Goal: Transaction & Acquisition: Purchase product/service

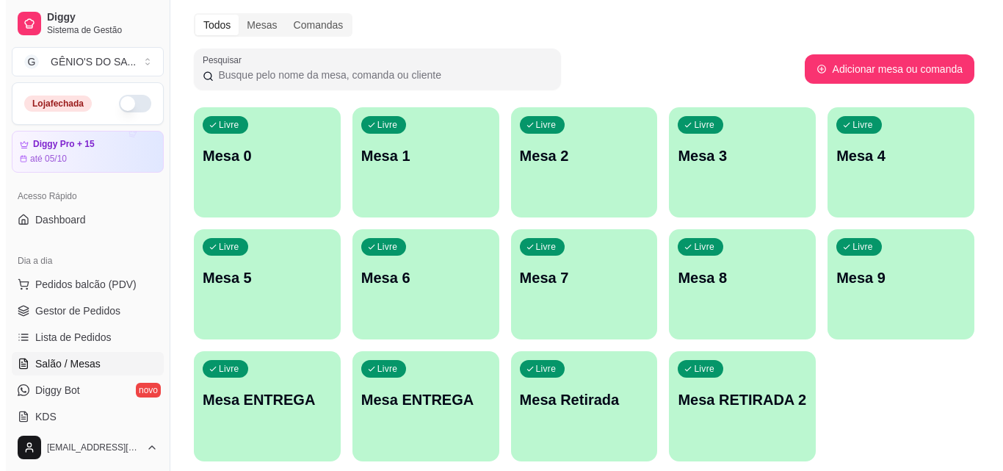
scroll to position [209, 0]
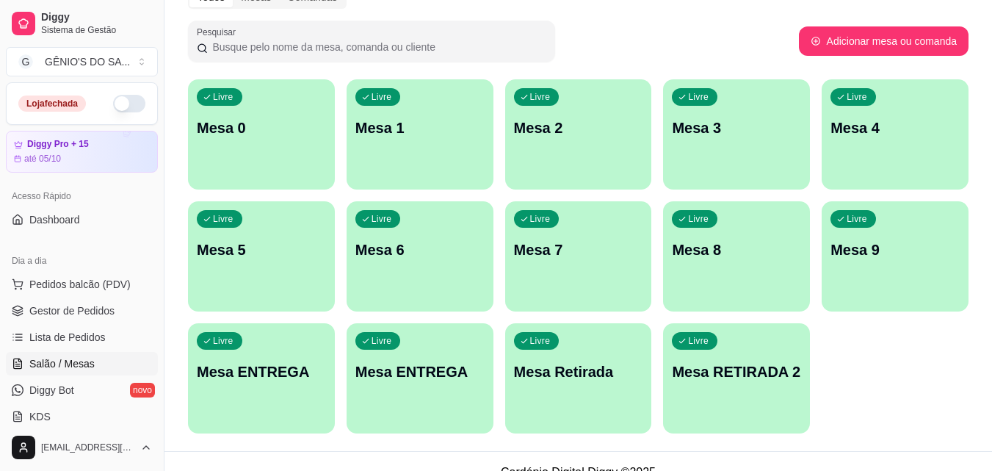
click at [733, 366] on p "Mesa RETIRADA 2" at bounding box center [736, 371] width 129 height 21
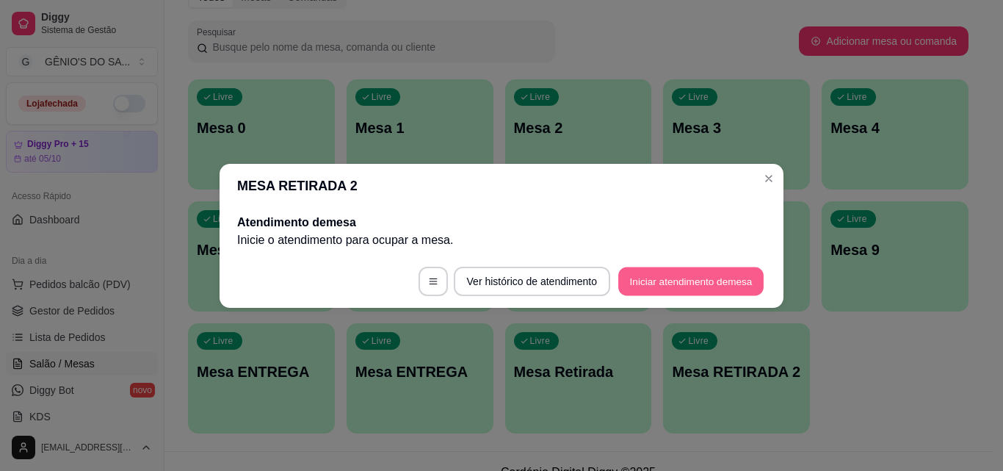
click at [623, 277] on button "Iniciar atendimento de mesa" at bounding box center [690, 281] width 145 height 29
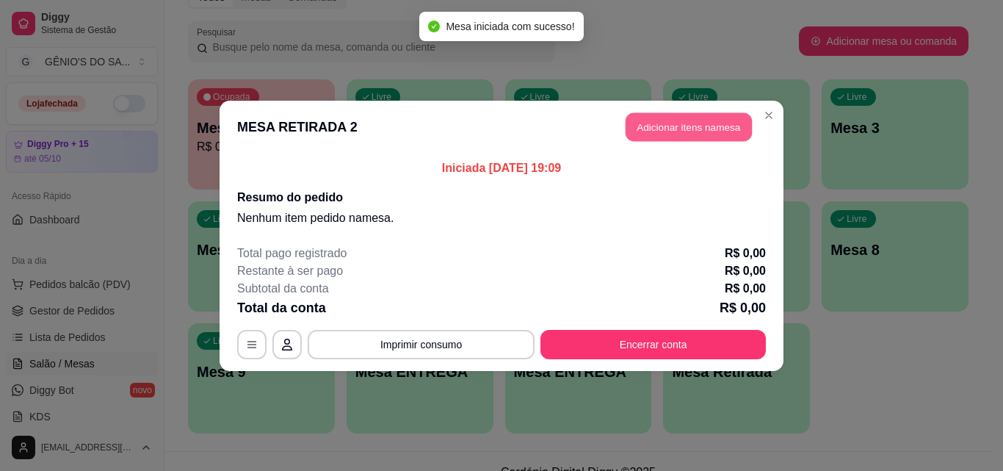
click at [642, 128] on button "Adicionar itens na mesa" at bounding box center [689, 126] width 126 height 29
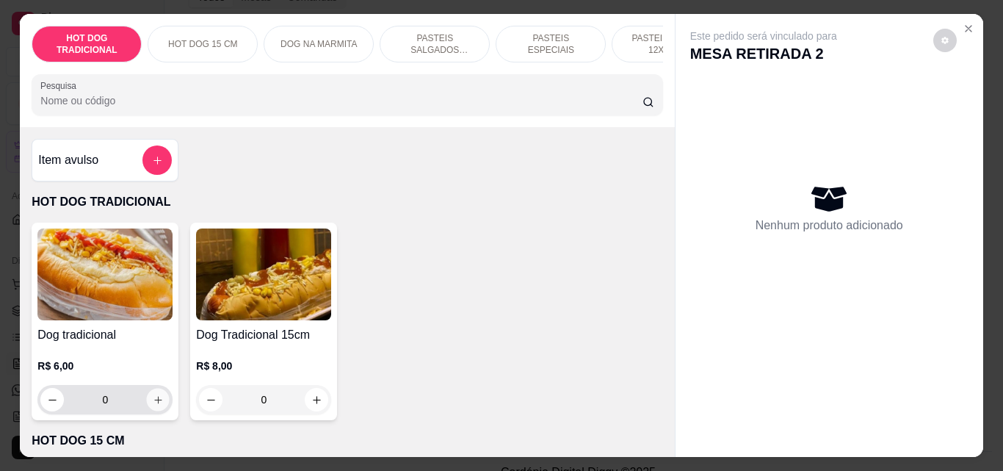
click at [153, 411] on button "increase-product-quantity" at bounding box center [158, 399] width 23 height 23
type input "1"
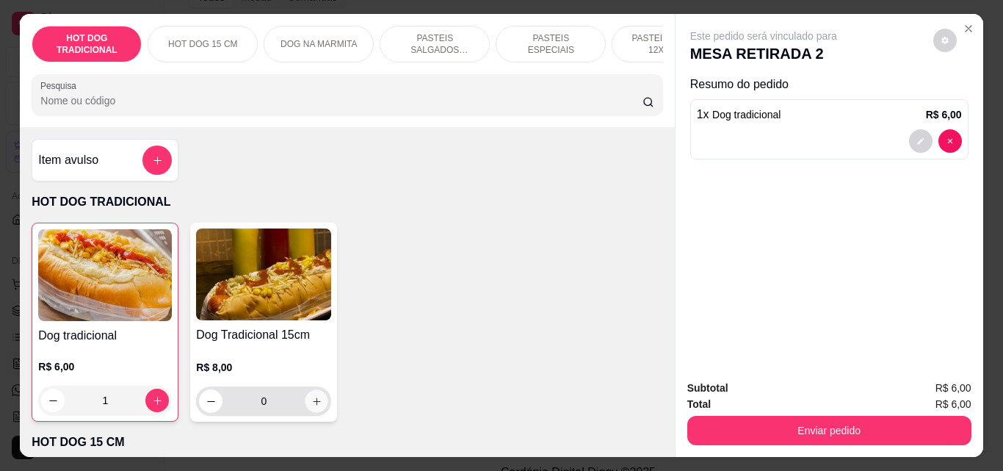
click at [313, 405] on icon "increase-product-quantity" at bounding box center [316, 400] width 7 height 7
type input "1"
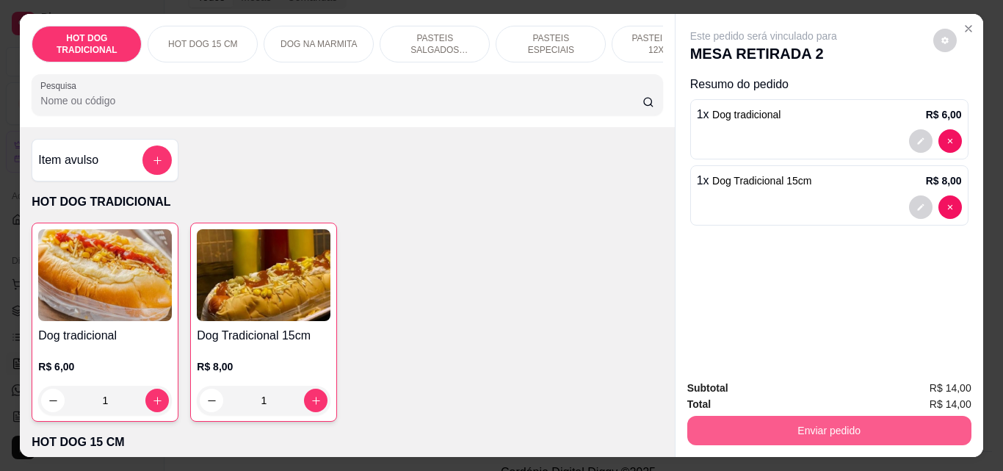
click at [790, 426] on button "Enviar pedido" at bounding box center [829, 430] width 284 height 29
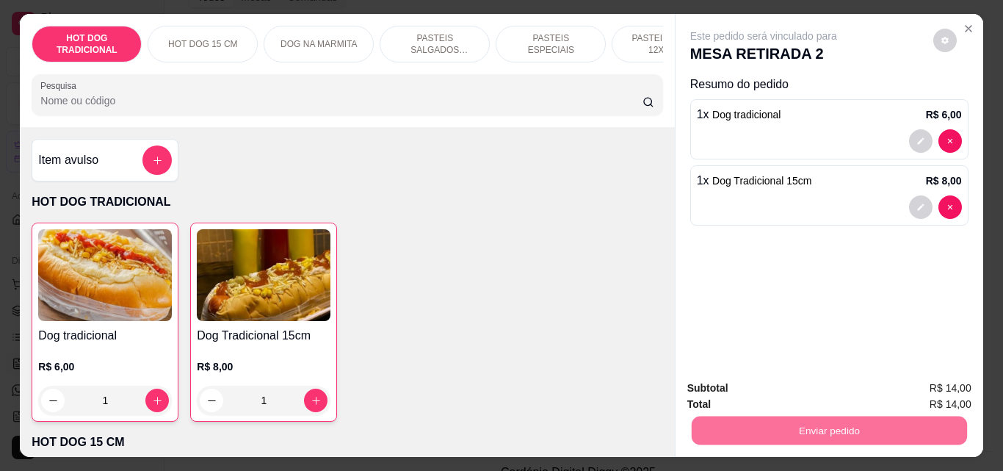
click at [817, 386] on button "Não registrar e enviar pedido" at bounding box center [780, 388] width 153 height 28
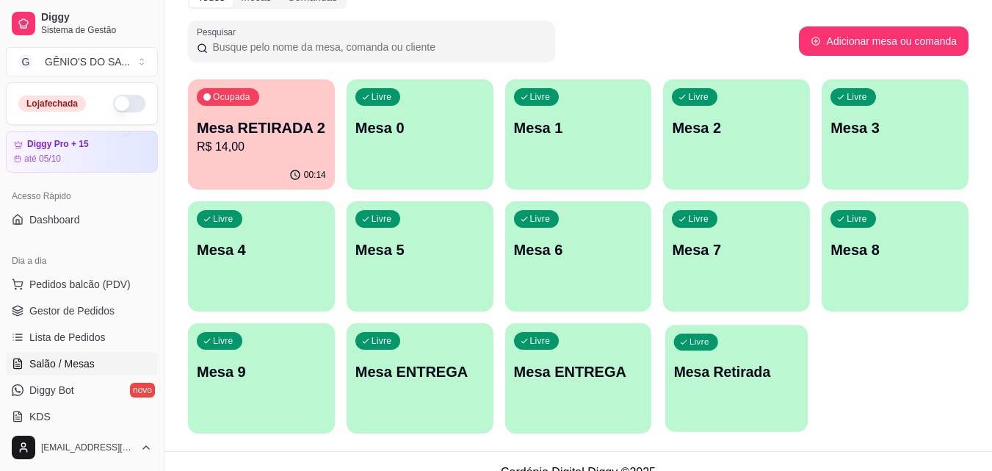
click at [728, 395] on div "Livre Mesa Retirada" at bounding box center [736, 370] width 142 height 90
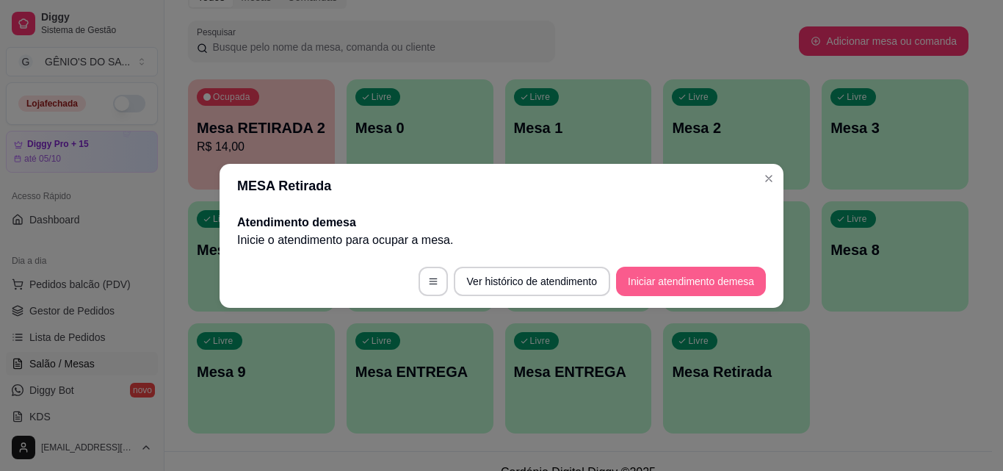
click at [635, 286] on button "Iniciar atendimento de mesa" at bounding box center [691, 281] width 150 height 29
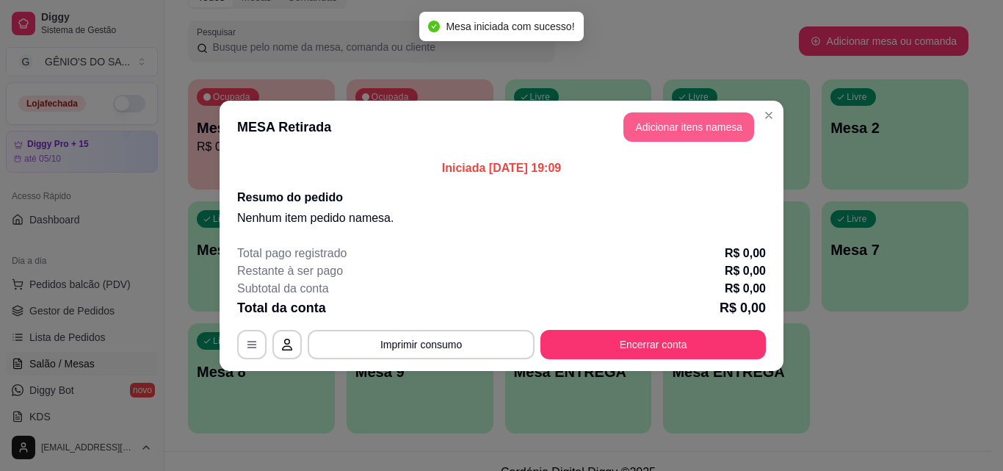
click at [653, 122] on button "Adicionar itens na mesa" at bounding box center [688, 126] width 131 height 29
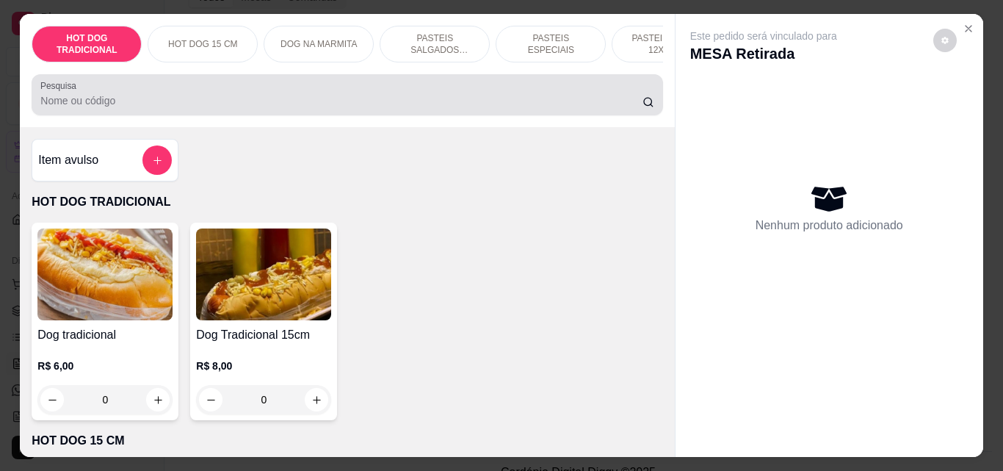
click at [468, 115] on div "Pesquisa" at bounding box center [347, 94] width 631 height 41
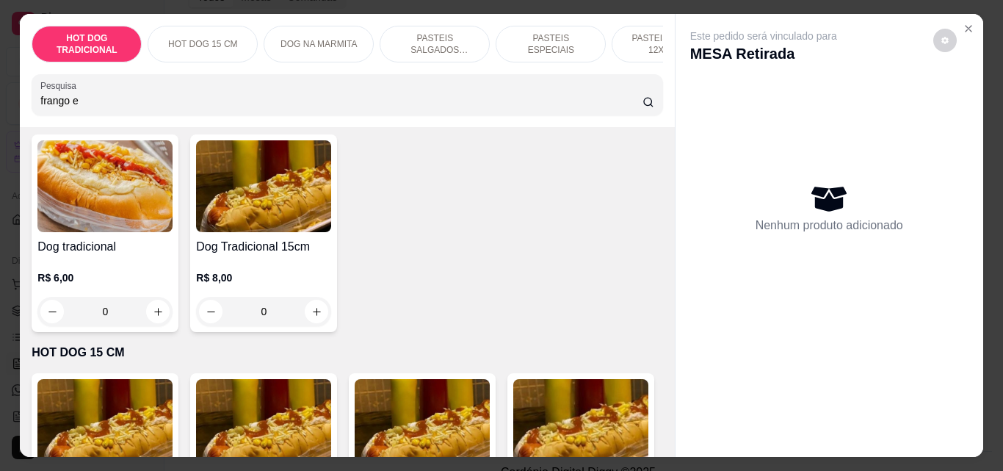
scroll to position [0, 0]
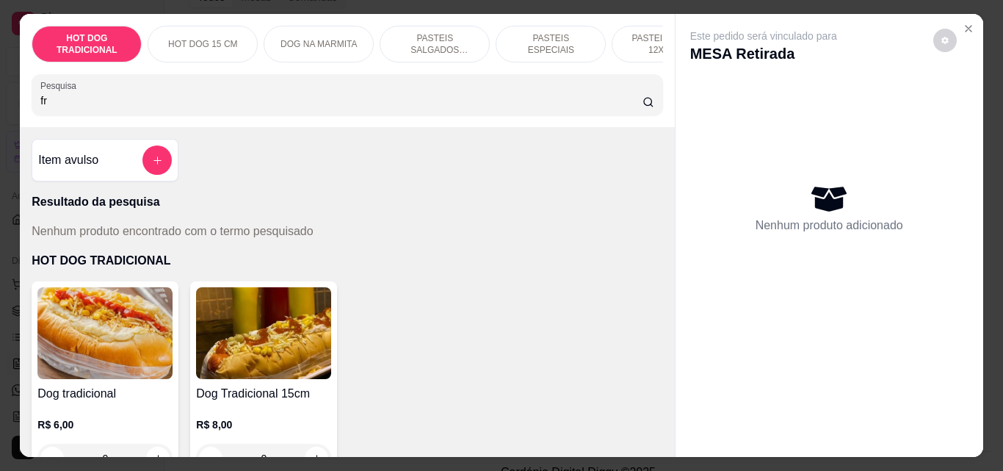
type input "f"
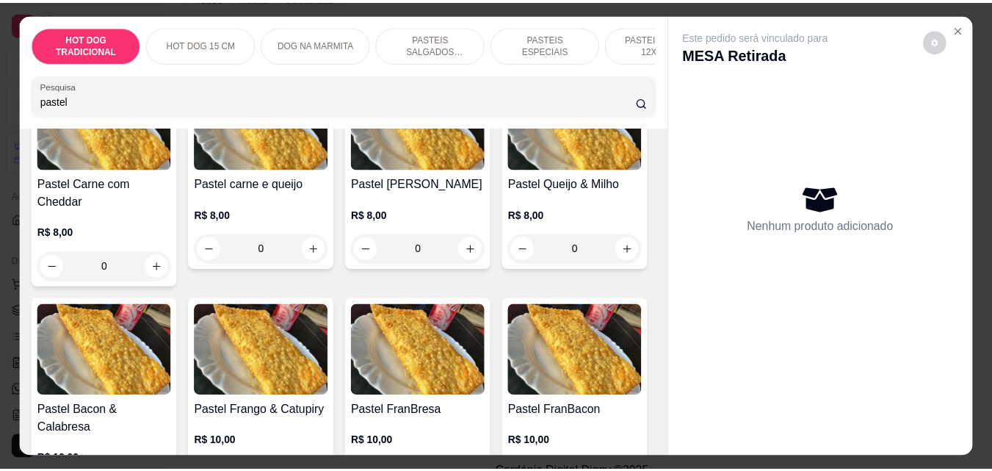
scroll to position [661, 0]
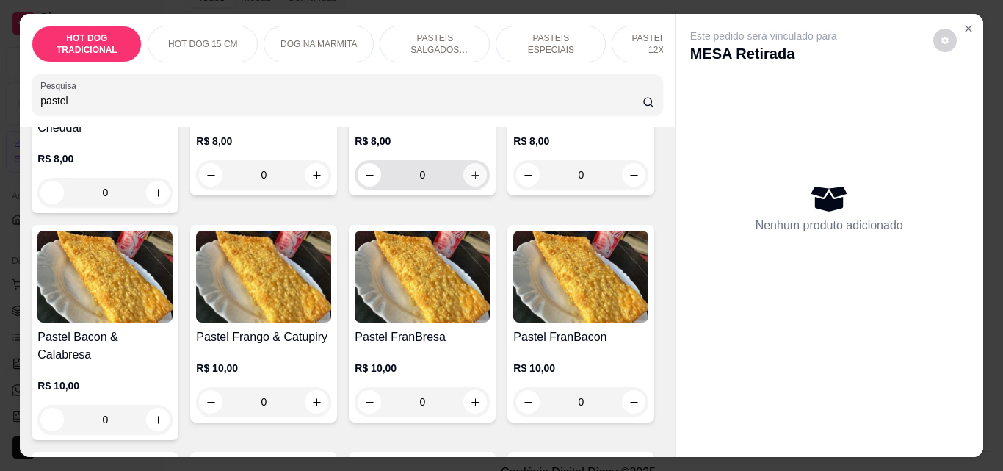
type input "pastel"
click at [463, 186] on button "increase-product-quantity" at bounding box center [474, 174] width 23 height 23
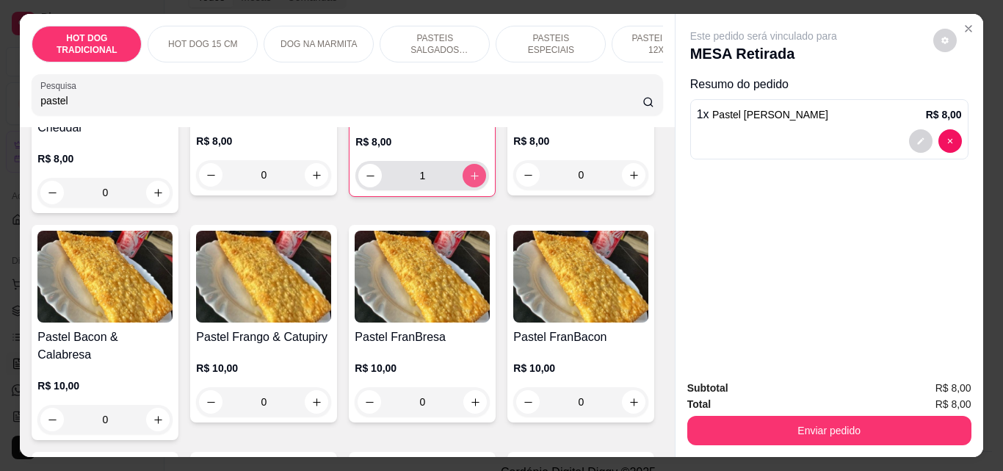
type input "1"
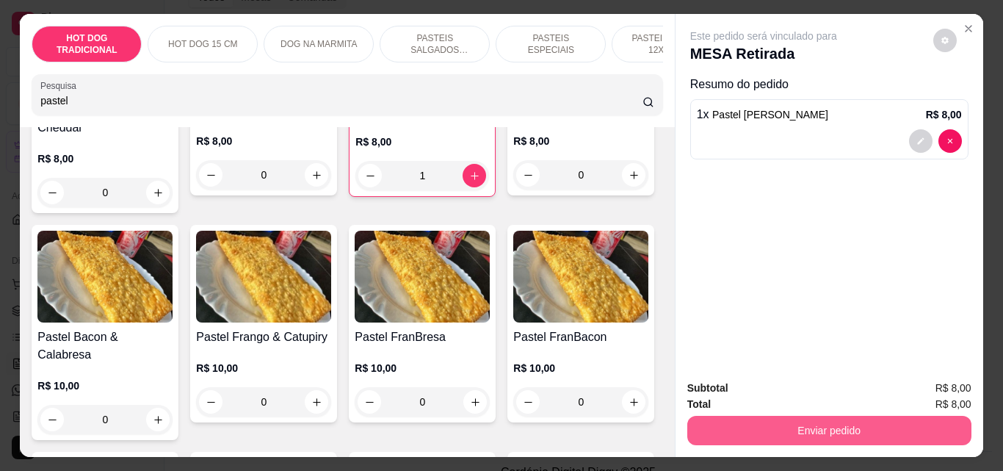
click at [807, 424] on button "Enviar pedido" at bounding box center [829, 430] width 284 height 29
click at [823, 416] on button "Enviar pedido" at bounding box center [829, 430] width 284 height 29
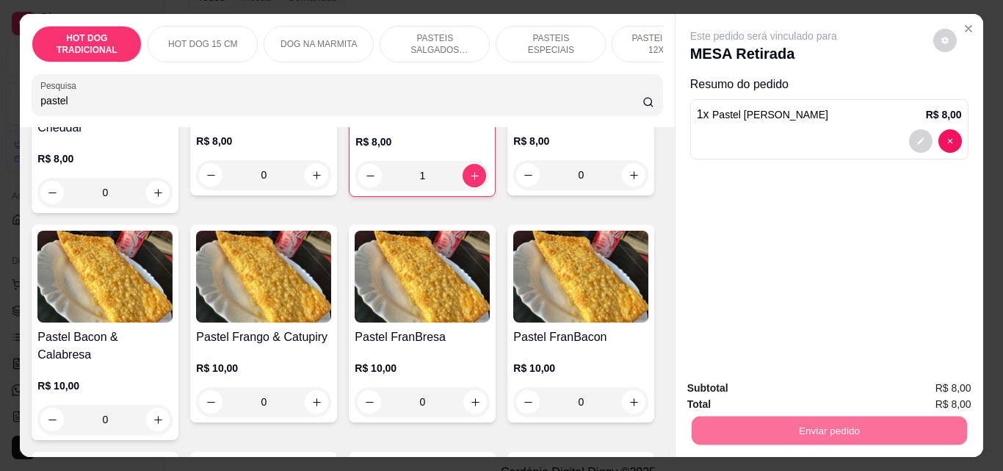
click at [822, 388] on button "Não registrar e enviar pedido" at bounding box center [780, 388] width 153 height 28
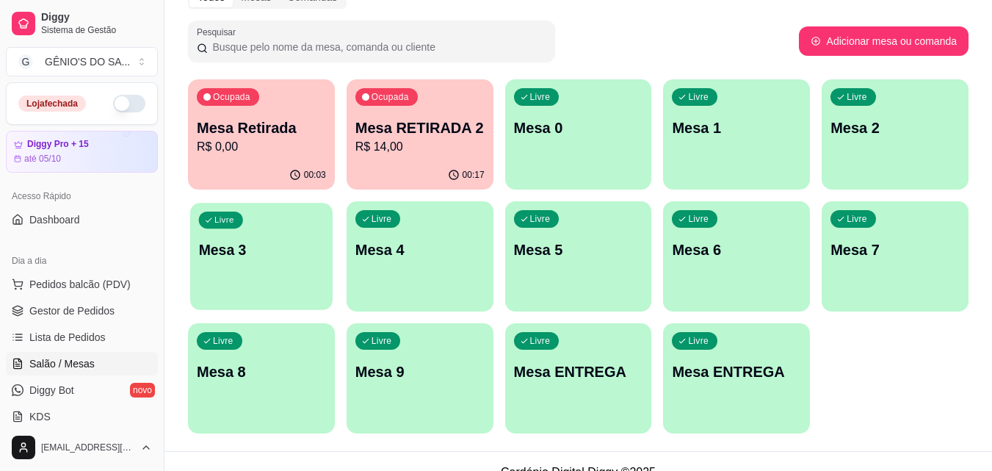
click at [302, 286] on div "Livre Mesa 3" at bounding box center [261, 248] width 142 height 90
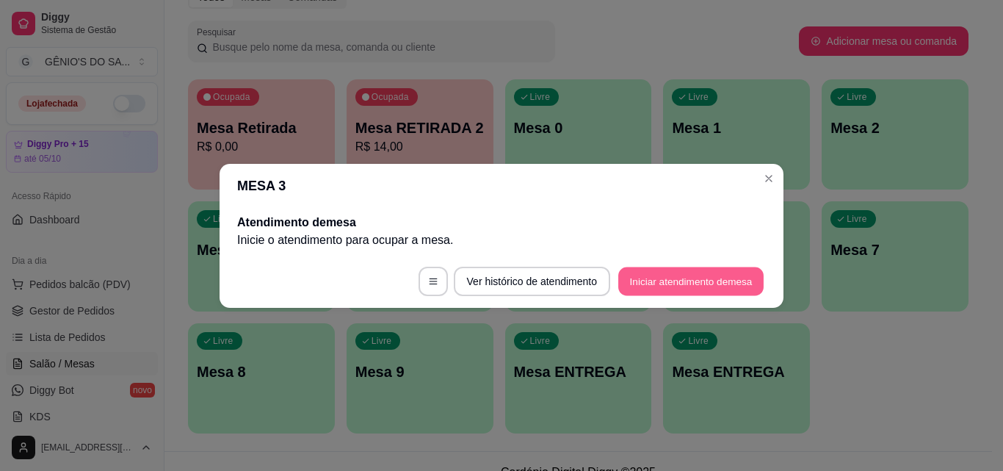
click at [662, 281] on button "Iniciar atendimento de mesa" at bounding box center [690, 281] width 145 height 29
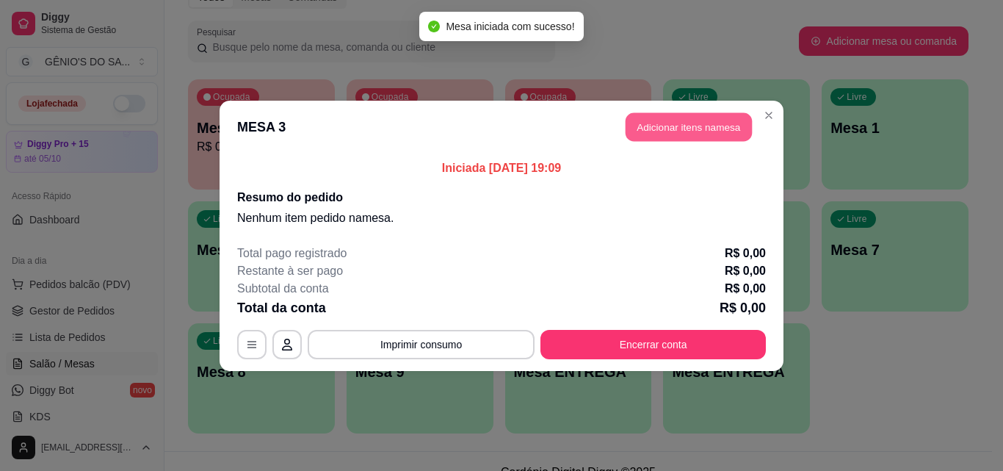
click at [678, 141] on button "Adicionar itens na mesa" at bounding box center [689, 126] width 126 height 29
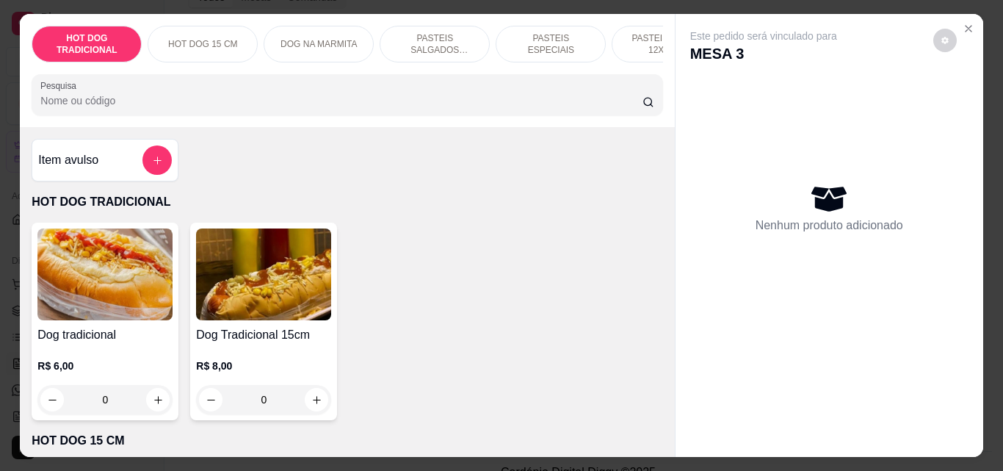
drag, startPoint x: 373, startPoint y: 137, endPoint x: 372, endPoint y: 125, distance: 12.5
click at [373, 137] on div "Item avulso HOT DOG TRADICIONAL Dog tradicional R$ 6,00 0 Dog Tradicional 15cm …" at bounding box center [347, 292] width 654 height 330
click at [372, 122] on div "HOT DOG TRADICIONAL HOT DOG 15 CM DOG NA MARMITA PASTEIS SALGADOS 12X20cm PASTE…" at bounding box center [347, 70] width 654 height 113
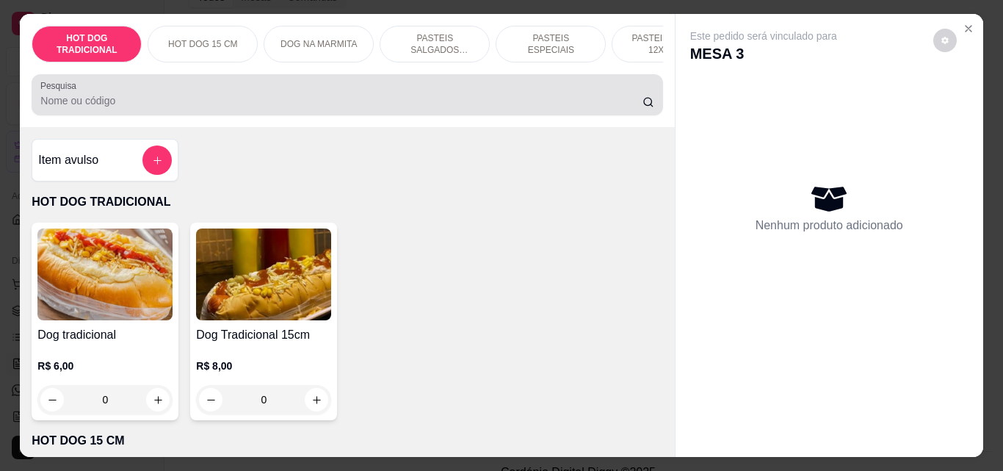
click at [372, 115] on div "Pesquisa" at bounding box center [347, 94] width 631 height 41
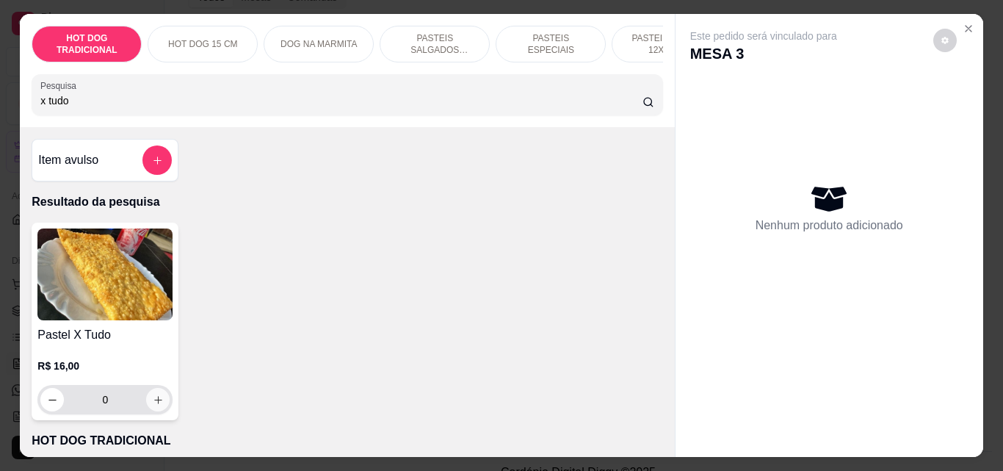
type input "x tudo"
click at [153, 405] on icon "increase-product-quantity" at bounding box center [158, 399] width 11 height 11
type input "1"
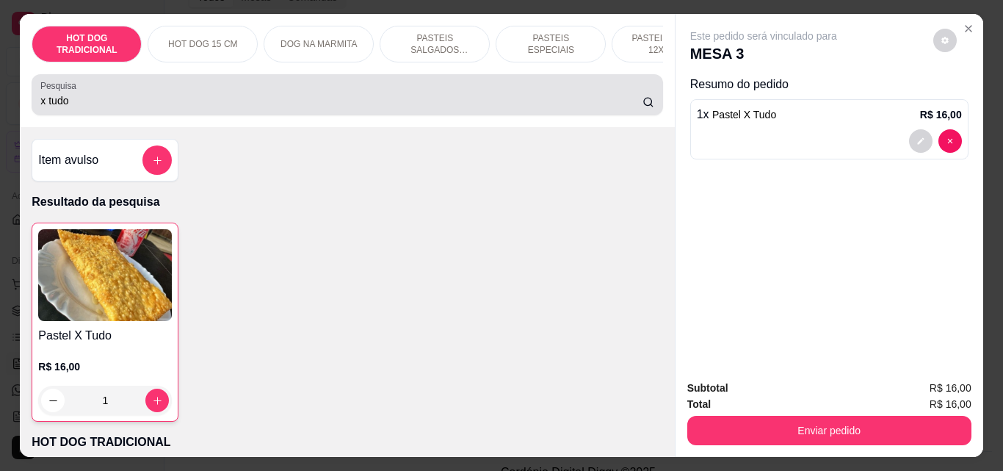
click at [181, 115] on div "Pesquisa x tudo" at bounding box center [347, 94] width 631 height 41
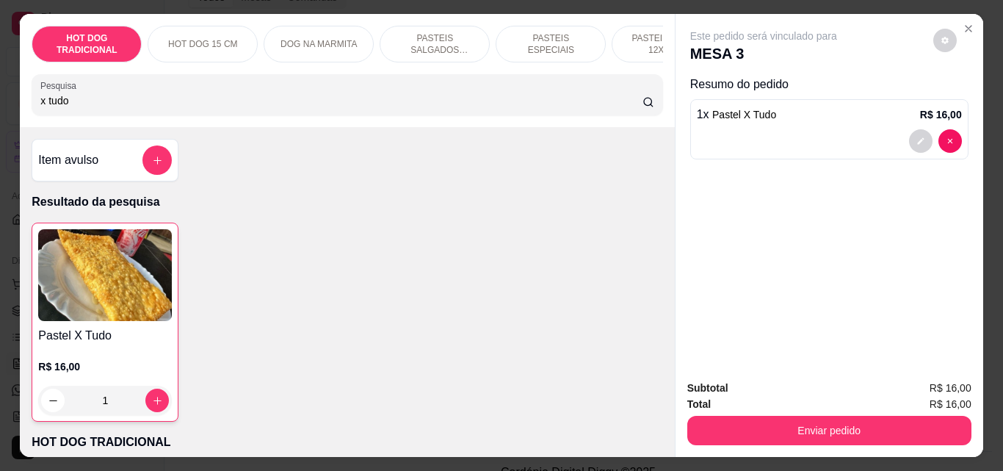
click at [181, 115] on div "Pesquisa x tudo" at bounding box center [347, 94] width 631 height 41
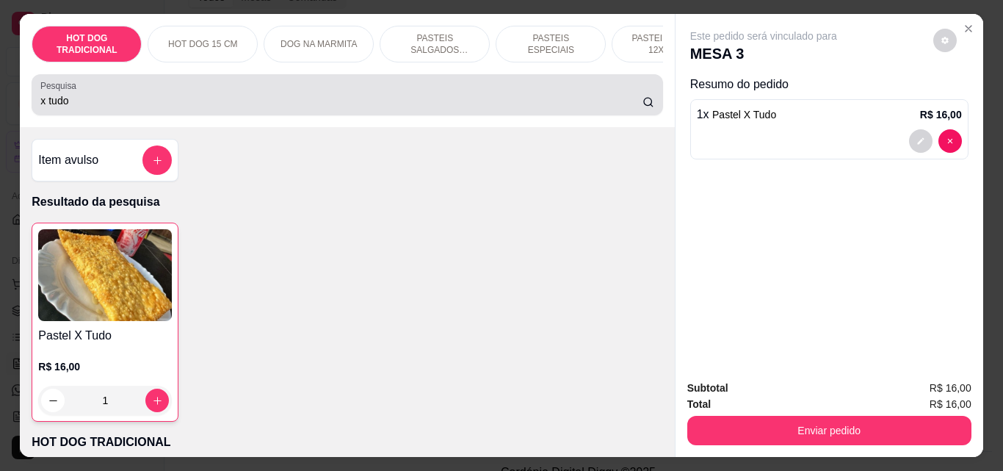
click at [181, 115] on div "Pesquisa x tudo" at bounding box center [347, 94] width 631 height 41
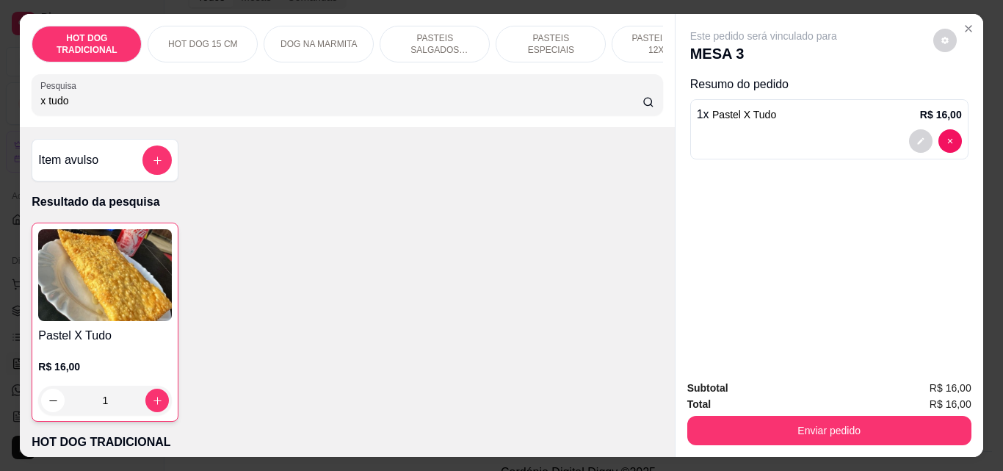
click at [181, 115] on div "Pesquisa x tudo" at bounding box center [347, 94] width 631 height 41
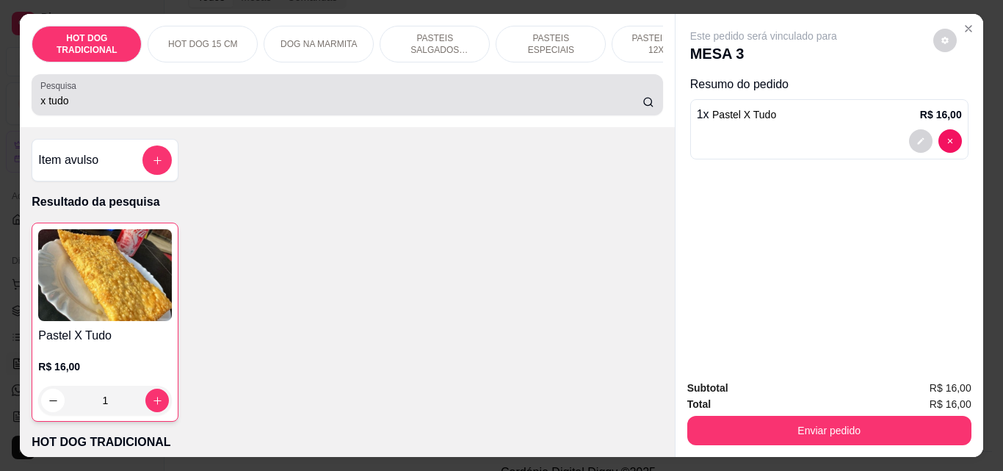
click at [181, 115] on div "Pesquisa x tudo" at bounding box center [347, 94] width 631 height 41
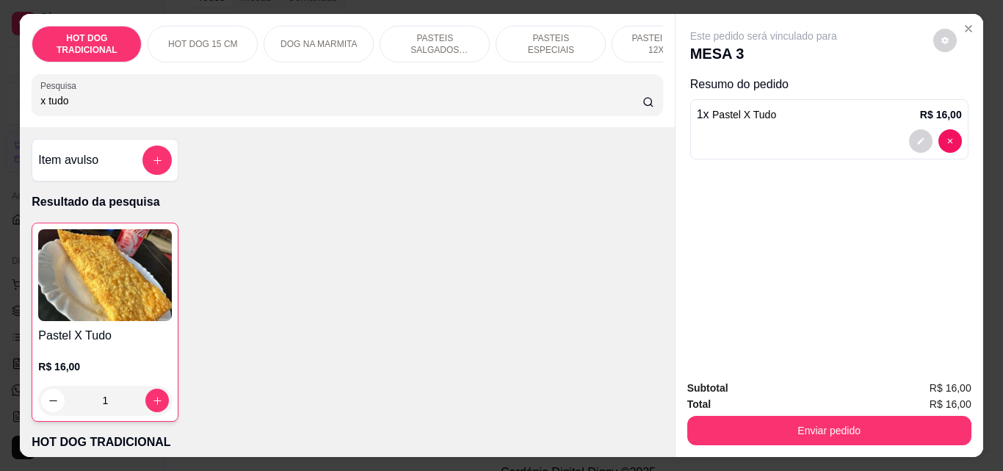
click at [626, 106] on input "x tudo" at bounding box center [341, 100] width 602 height 15
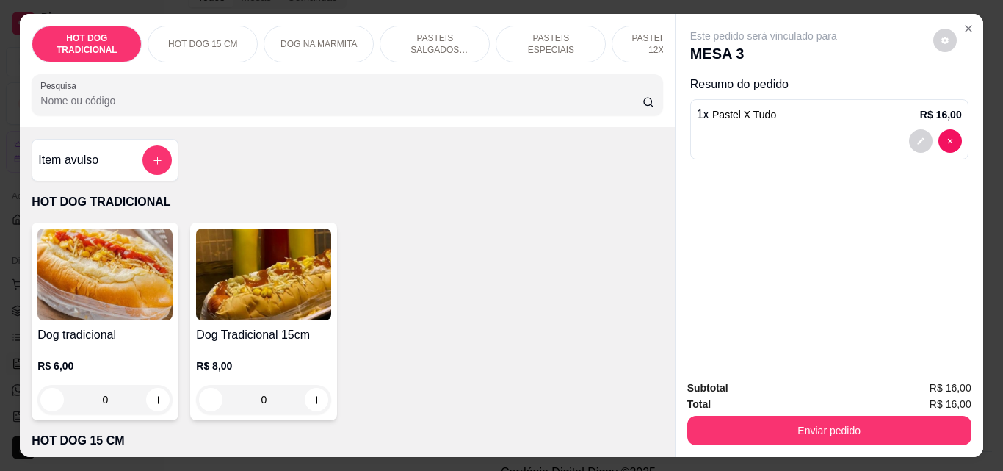
click at [142, 175] on div at bounding box center [156, 159] width 29 height 29
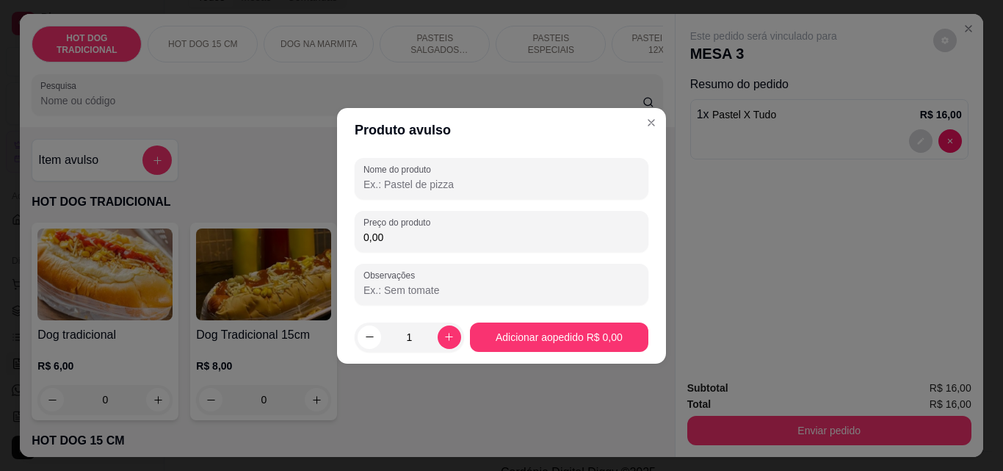
click at [422, 235] on input "0,00" at bounding box center [501, 237] width 276 height 15
type input "7,00"
click at [435, 212] on div "Preço do produto 7,00" at bounding box center [502, 231] width 294 height 41
click at [435, 199] on div "Nome do produto Preço do produto 7,00 Observações" at bounding box center [502, 231] width 294 height 147
click at [435, 189] on input "Nome do produto" at bounding box center [501, 184] width 276 height 15
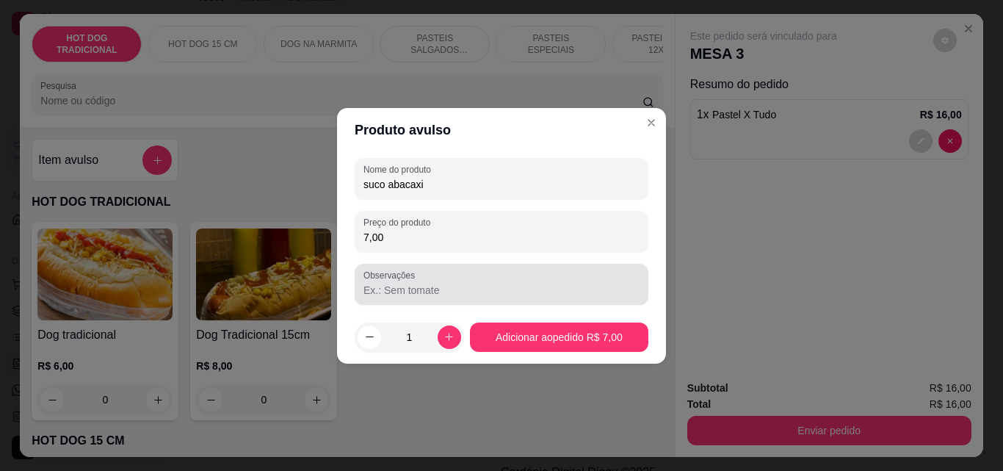
type input "suco abacaxi"
click at [427, 286] on input "Observações" at bounding box center [501, 290] width 276 height 15
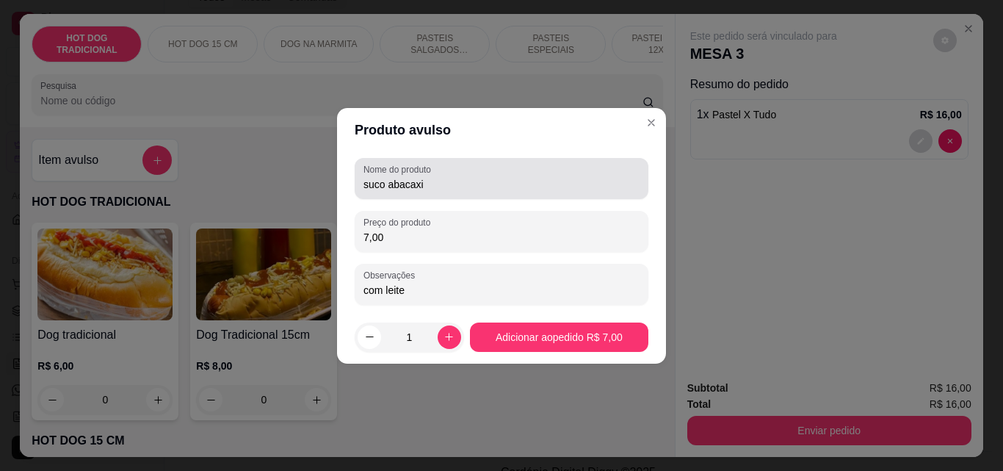
type input "com leite"
click at [388, 185] on input "suco abacaxi" at bounding box center [501, 184] width 276 height 15
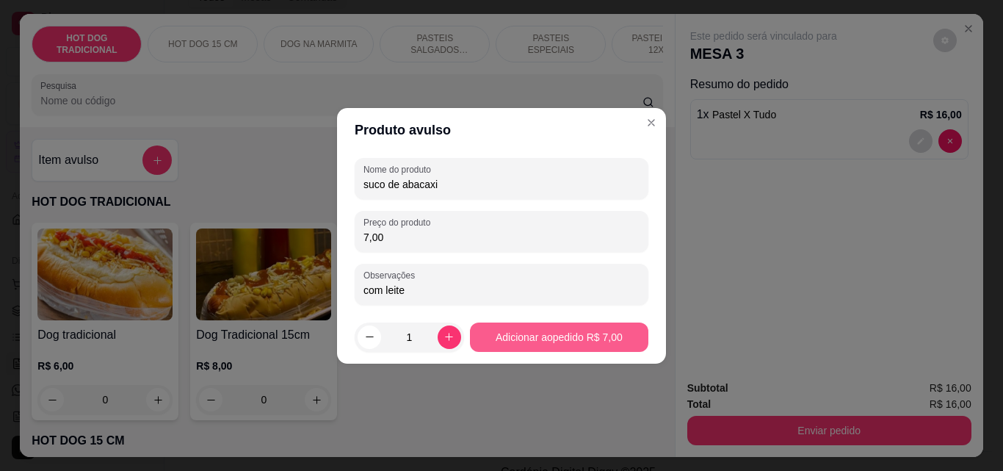
type input "suco de abacaxi"
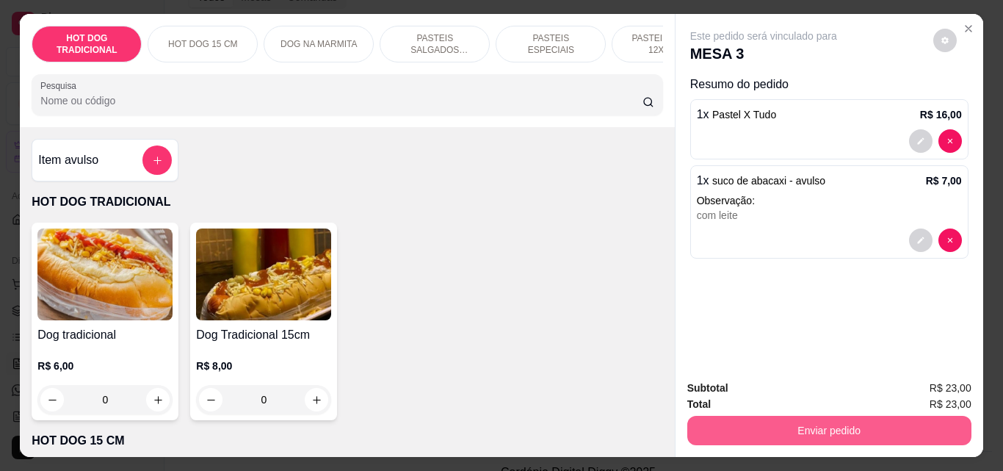
click at [839, 428] on button "Enviar pedido" at bounding box center [829, 430] width 284 height 29
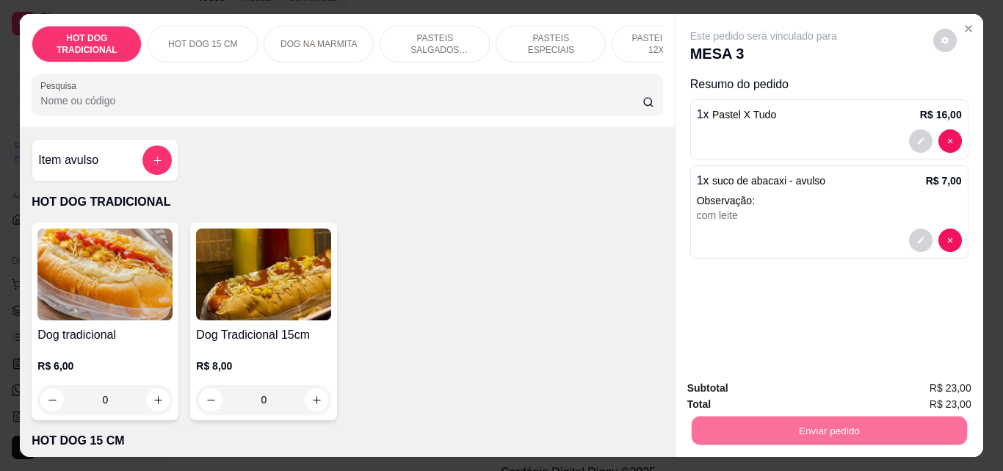
click at [849, 380] on button "Não registrar e enviar pedido" at bounding box center [780, 388] width 153 height 28
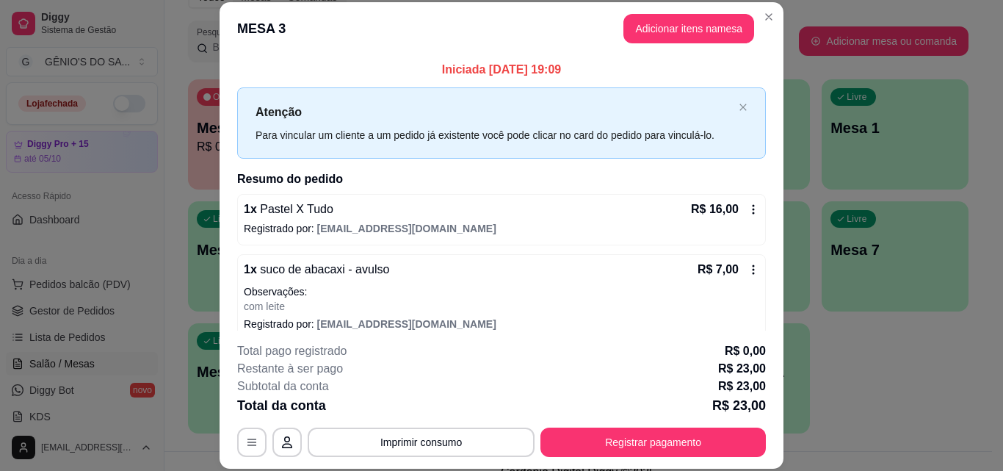
click at [747, 268] on icon at bounding box center [753, 270] width 12 height 12
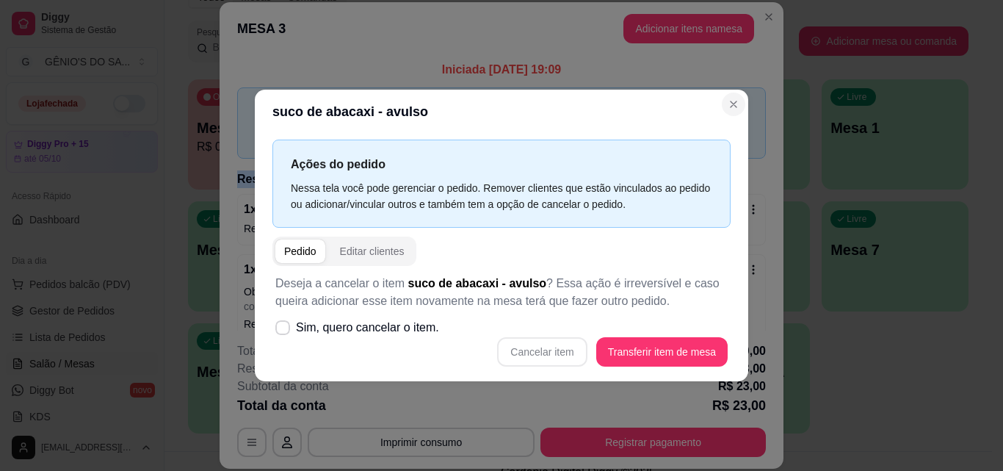
click at [737, 101] on div "Atenção Para vincular um cliente a um pedido já existente você pode clicar no c…" at bounding box center [501, 122] width 529 height 71
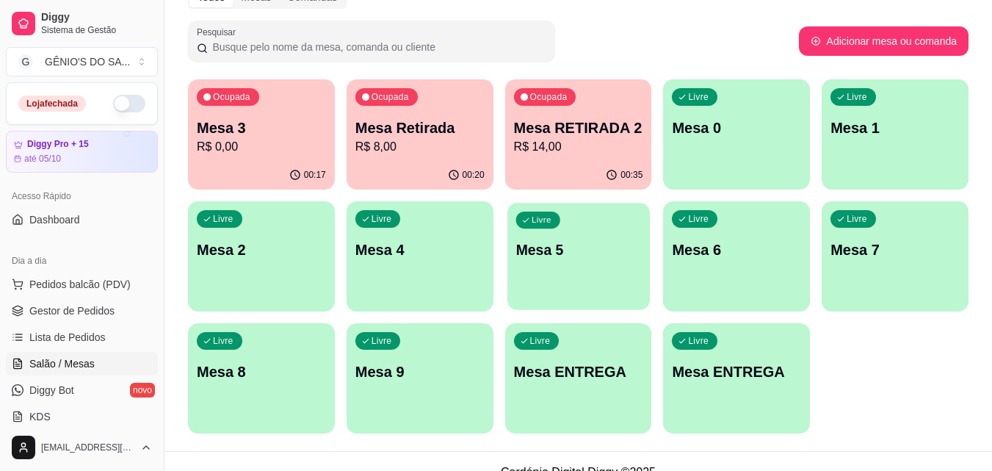
click at [567, 260] on div "Livre Mesa 5" at bounding box center [578, 248] width 142 height 90
click at [587, 394] on div "Livre Mesa ENTREGA" at bounding box center [578, 369] width 147 height 93
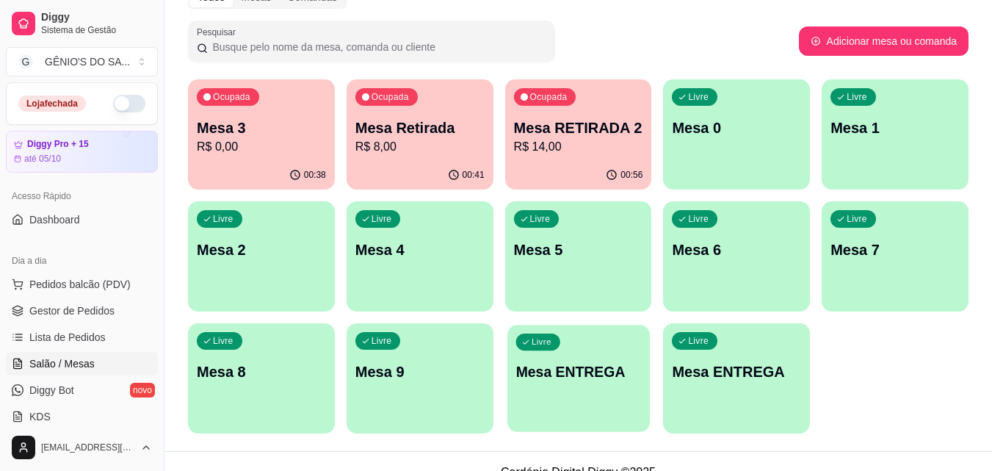
click at [597, 391] on div "Livre Mesa ENTREGA" at bounding box center [578, 370] width 142 height 90
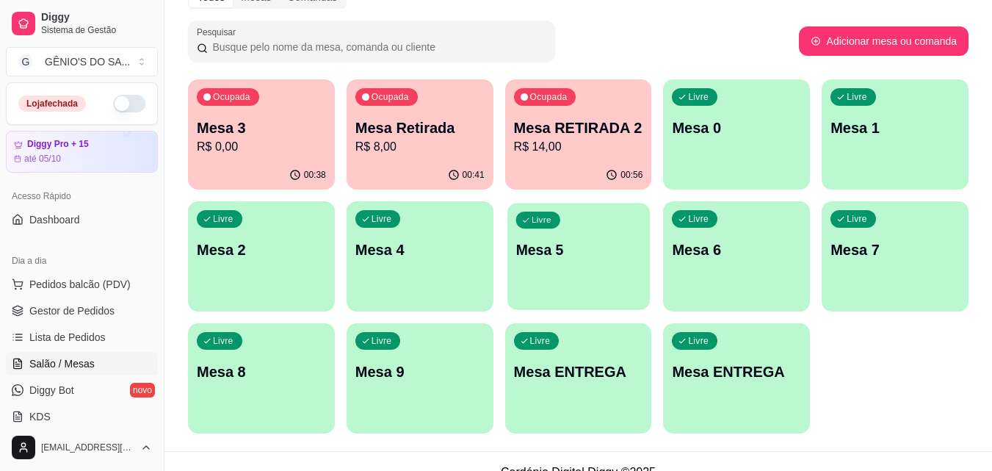
click at [598, 260] on div "Livre Mesa 5" at bounding box center [578, 248] width 142 height 90
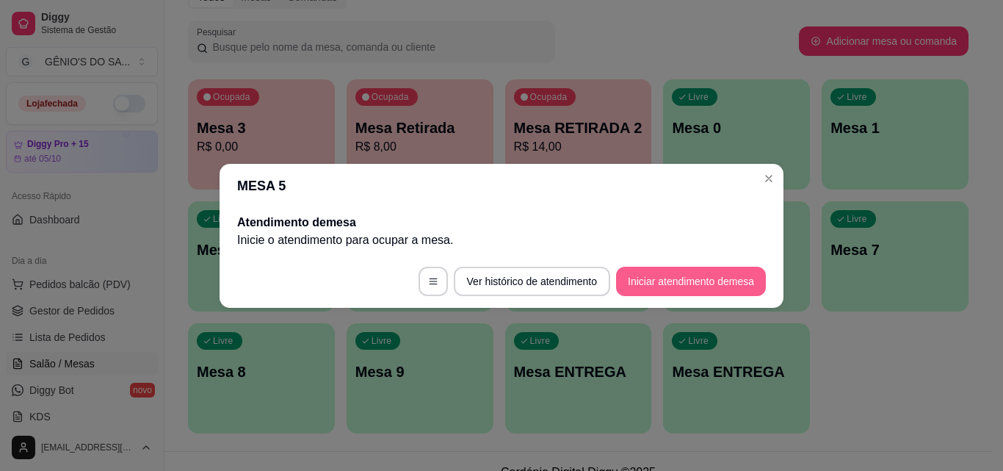
click at [614, 274] on footer "Ver histórico de atendimento Iniciar atendimento de mesa" at bounding box center [502, 281] width 564 height 53
click at [631, 299] on footer "Ver histórico de atendimento Iniciar atendimento de mesa" at bounding box center [502, 281] width 564 height 53
click at [631, 289] on button "Iniciar atendimento de mesa" at bounding box center [690, 281] width 145 height 29
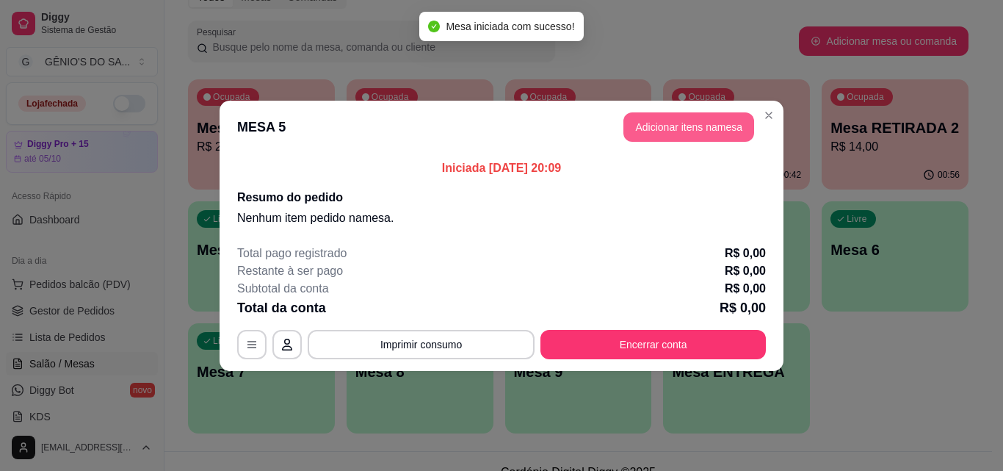
click at [662, 117] on button "Adicionar itens na mesa" at bounding box center [688, 126] width 131 height 29
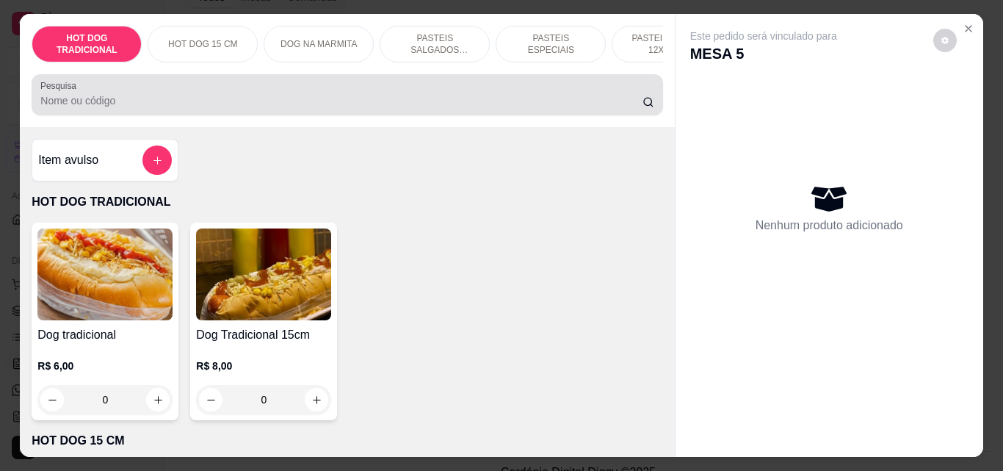
click at [303, 108] on input "Pesquisa" at bounding box center [341, 100] width 602 height 15
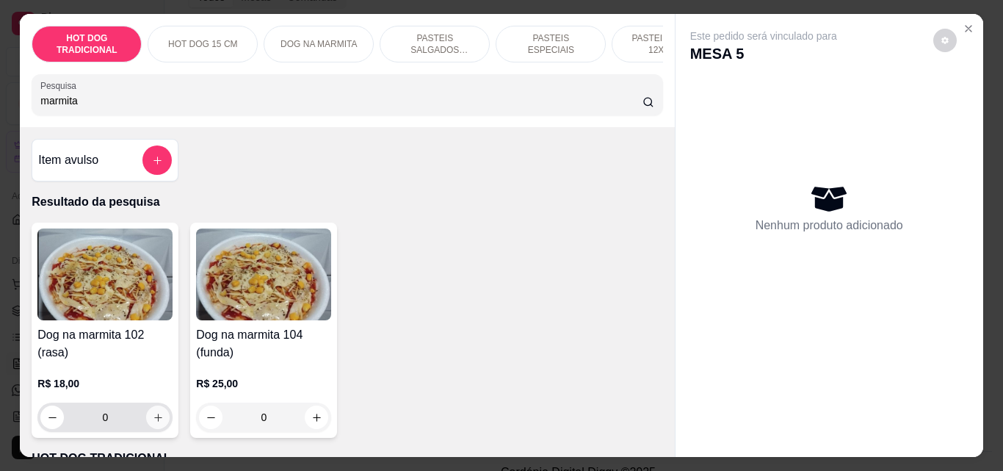
type input "marmita"
click at [158, 429] on button "increase-product-quantity" at bounding box center [157, 416] width 23 height 23
type input "1"
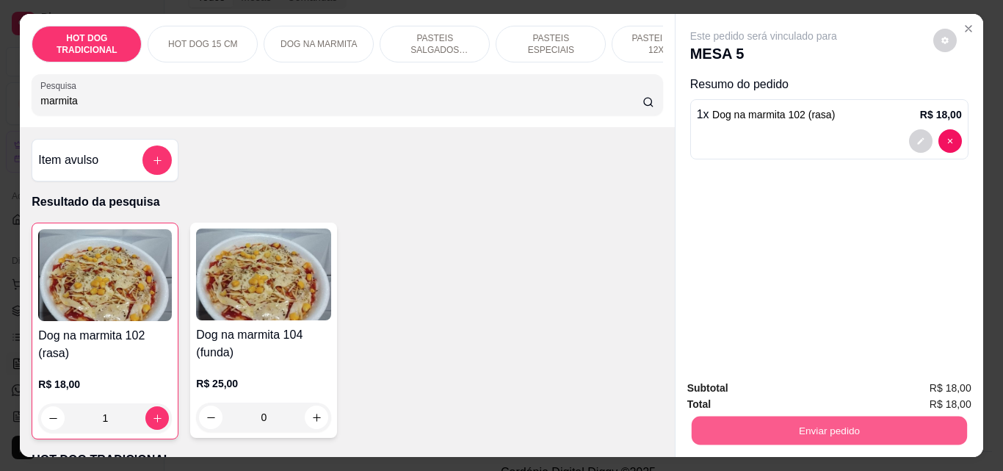
click at [766, 421] on button "Enviar pedido" at bounding box center [828, 430] width 275 height 29
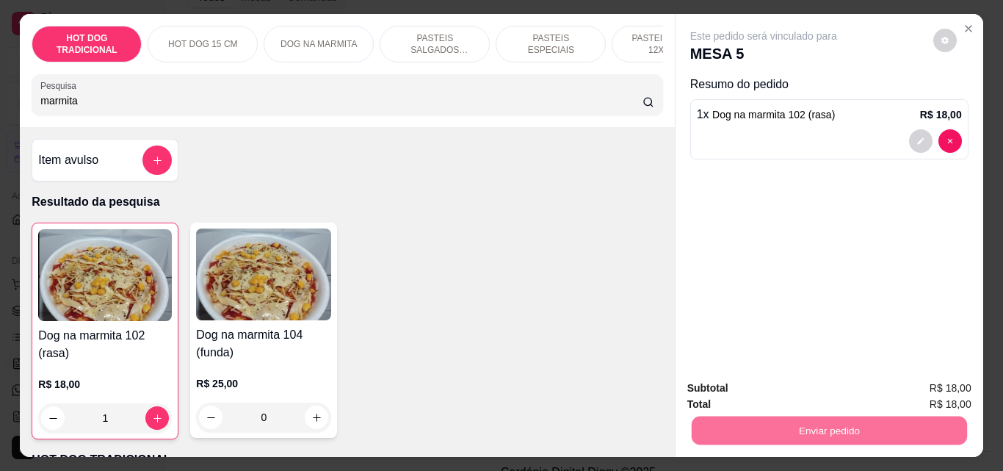
click at [744, 381] on button "Não registrar e enviar pedido" at bounding box center [780, 387] width 148 height 27
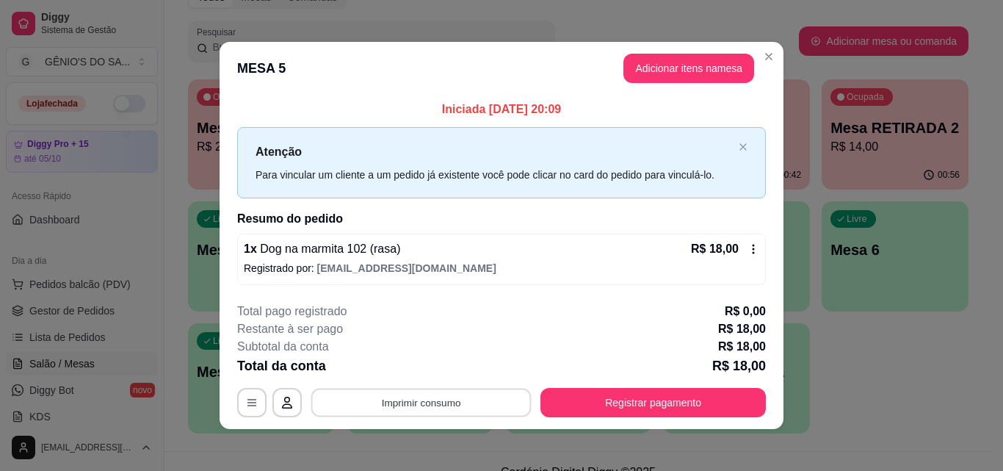
click at [385, 405] on button "Imprimir consumo" at bounding box center [421, 402] width 220 height 29
click at [394, 369] on button "Impressora" at bounding box center [420, 368] width 103 height 23
click at [346, 385] on div "**********" at bounding box center [501, 360] width 529 height 115
click at [657, 381] on div "**********" at bounding box center [501, 235] width 1003 height 471
drag, startPoint x: 715, startPoint y: 132, endPoint x: 827, endPoint y: 211, distance: 136.5
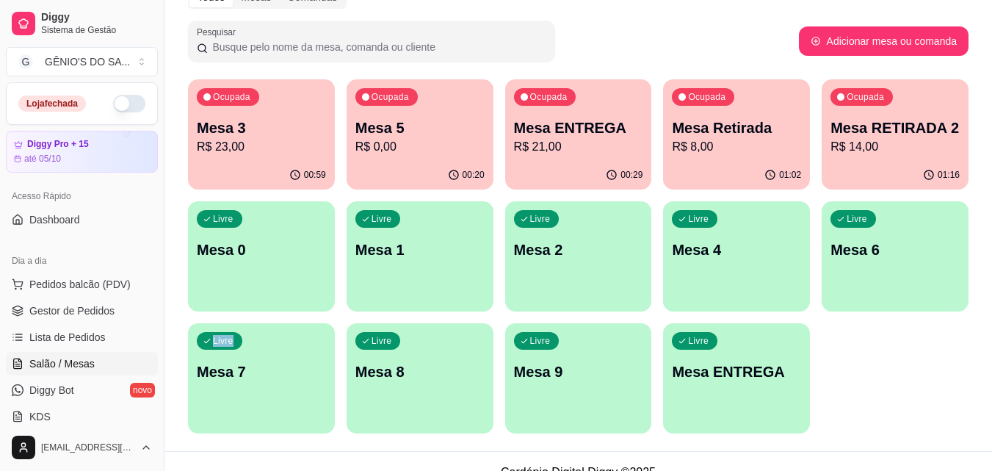
click at [985, 396] on div "Melhore seu plano Você tem 15 mesas / comandas disponíveis. Obtenha o Diggy Pro…" at bounding box center [577, 149] width 827 height 604
drag, startPoint x: 681, startPoint y: 122, endPoint x: 743, endPoint y: 143, distance: 65.9
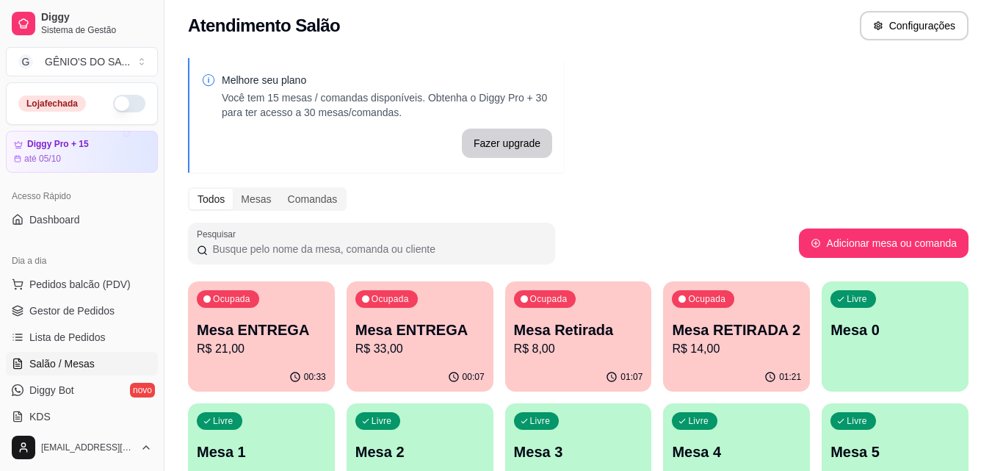
scroll to position [0, 0]
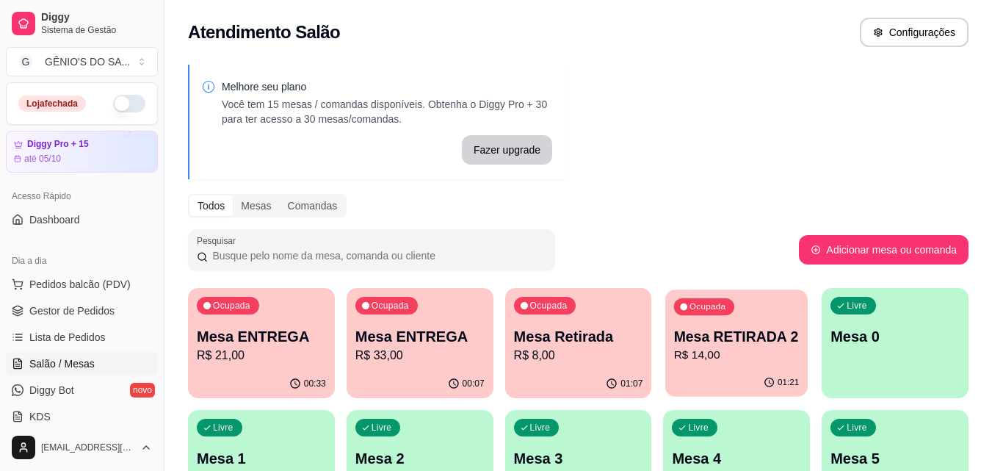
click at [714, 310] on p "Ocupada" at bounding box center [707, 307] width 36 height 12
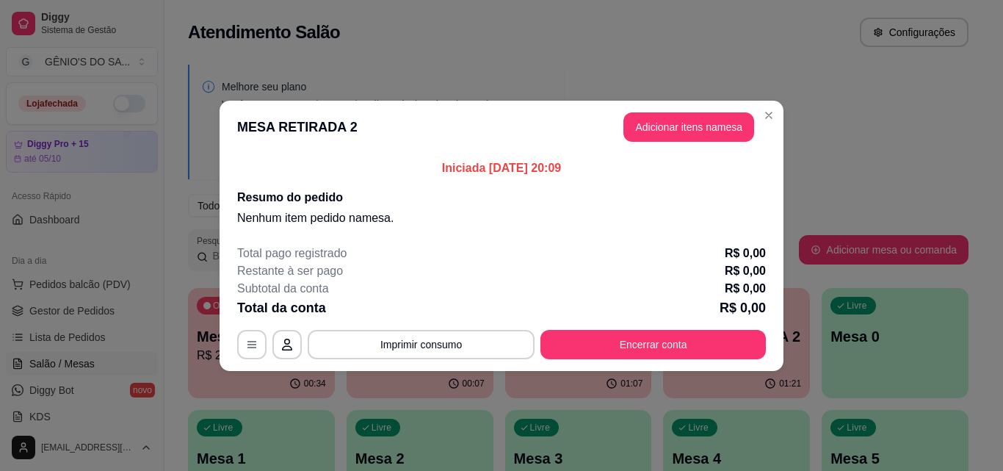
click at [344, 363] on footer "Total pago registrado R$ 0,00 Restante à ser pago R$ 0,00 Subtotal da conta R$ …" at bounding box center [502, 302] width 564 height 138
click at [366, 339] on button "Imprimir consumo" at bounding box center [421, 344] width 227 height 29
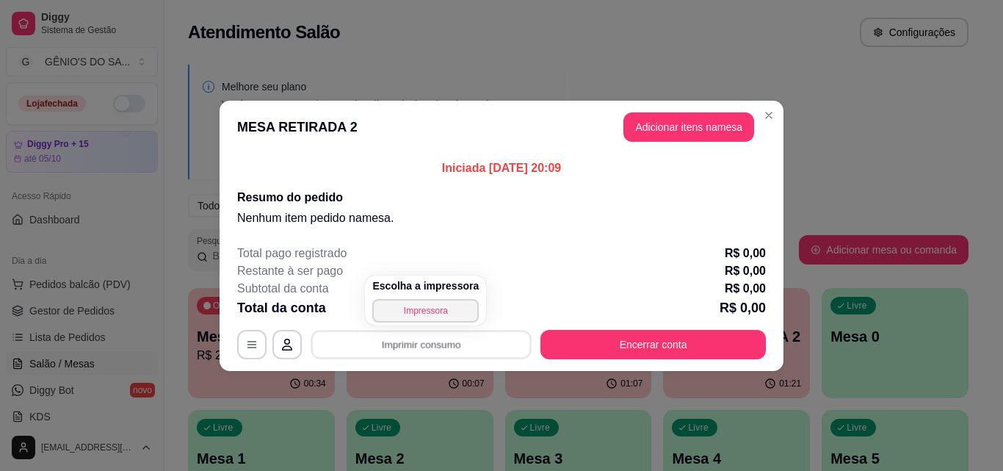
click at [40, 305] on div "MESA RETIRADA 2 Adicionar itens na mesa Iniciada [DATE] 20:09 Resumo do pedido …" at bounding box center [501, 235] width 1003 height 471
click at [274, 257] on p "Total pago registrado" at bounding box center [291, 253] width 109 height 18
